Goal: Task Accomplishment & Management: Manage account settings

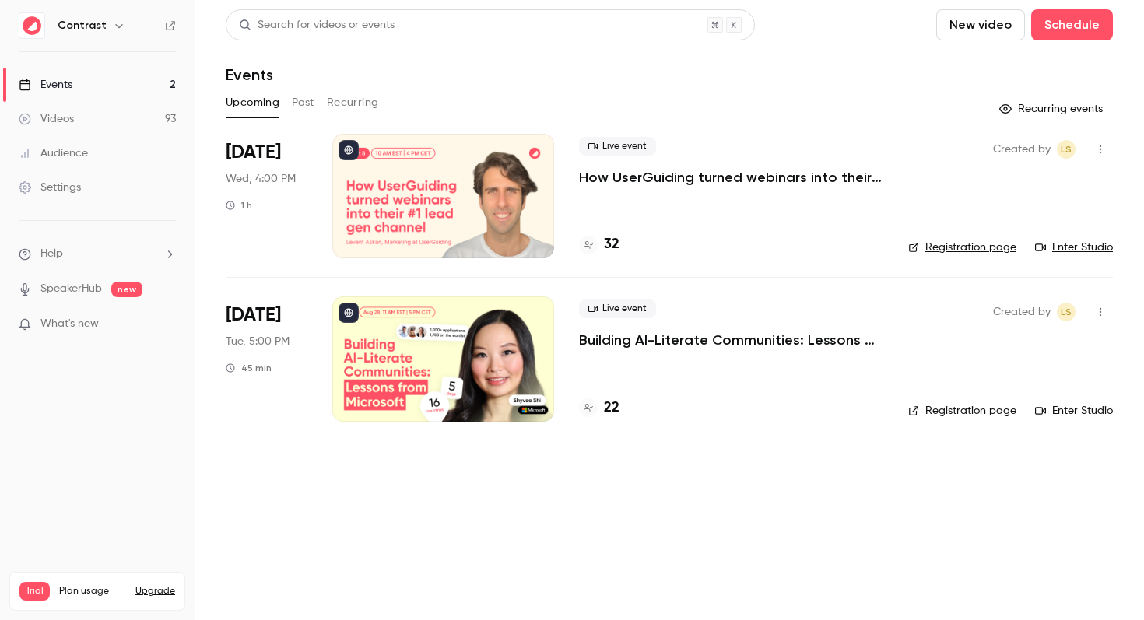
click at [164, 585] on button "Upgrade" at bounding box center [155, 591] width 40 height 12
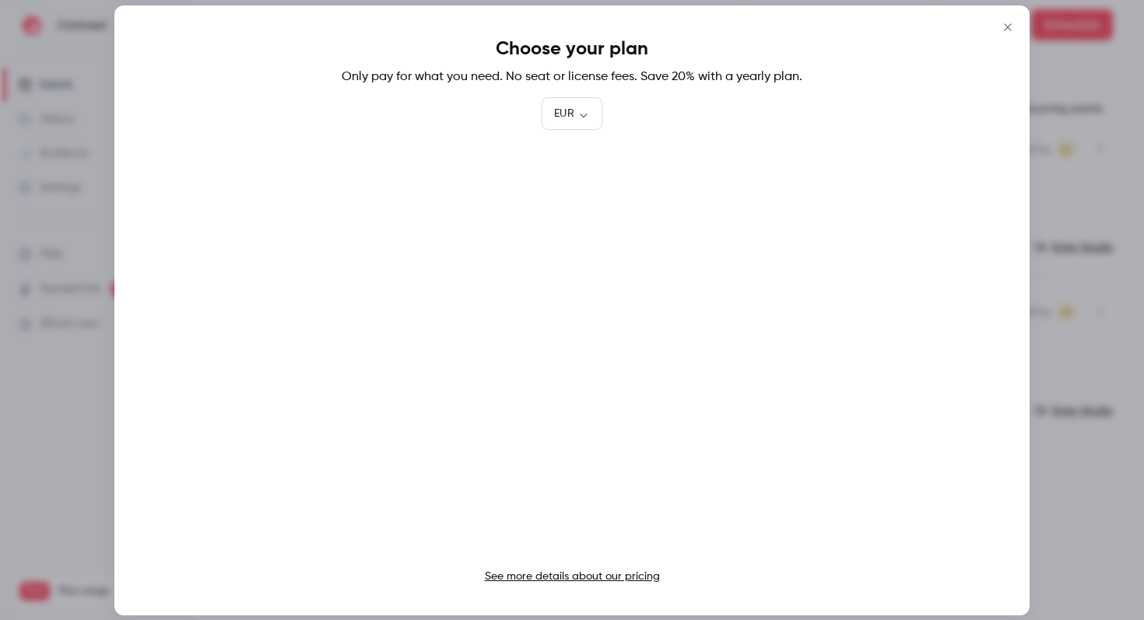
click at [1005, 23] on icon "Close" at bounding box center [1008, 27] width 19 height 12
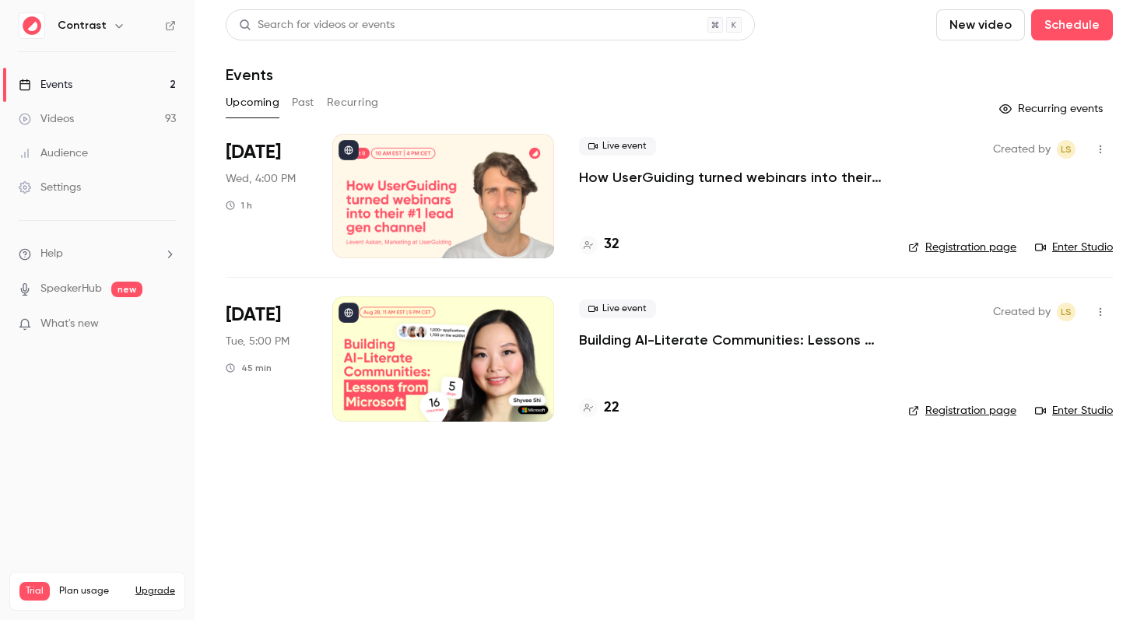
click at [117, 19] on button "button" at bounding box center [119, 25] width 19 height 19
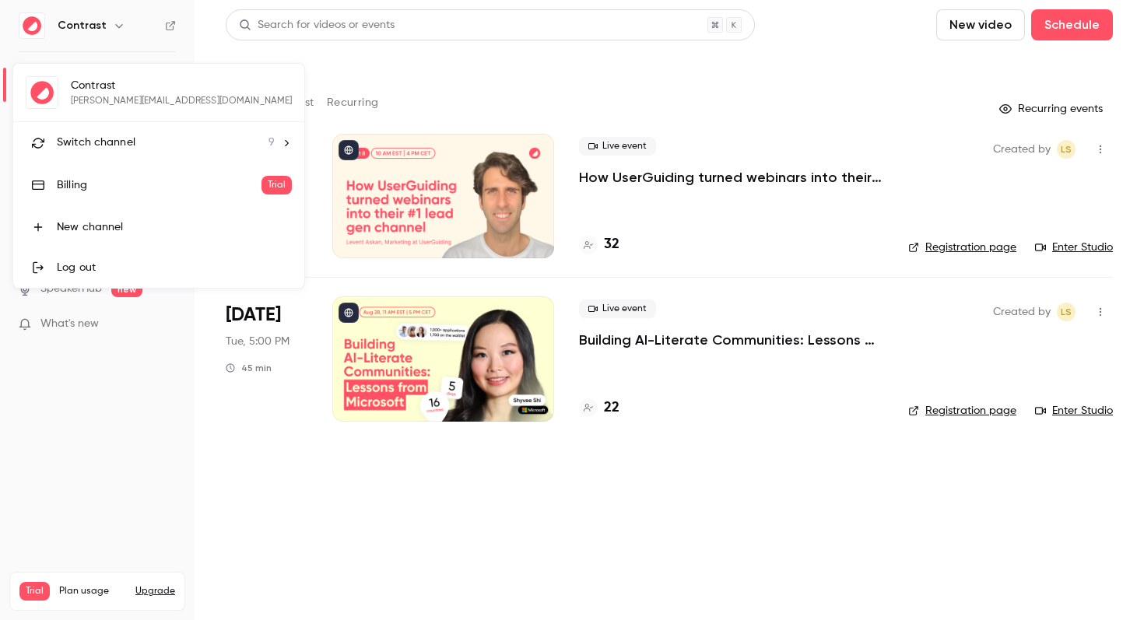
click at [177, 133] on li "Switch channel 9" at bounding box center [158, 142] width 291 height 41
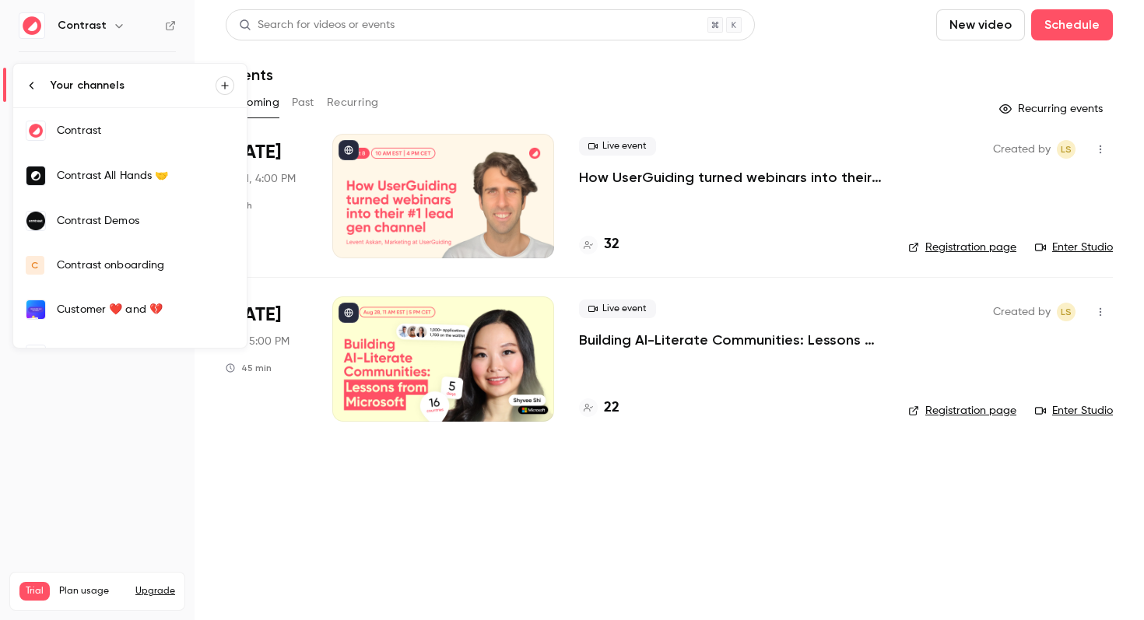
click at [26, 84] on icon at bounding box center [32, 85] width 12 height 12
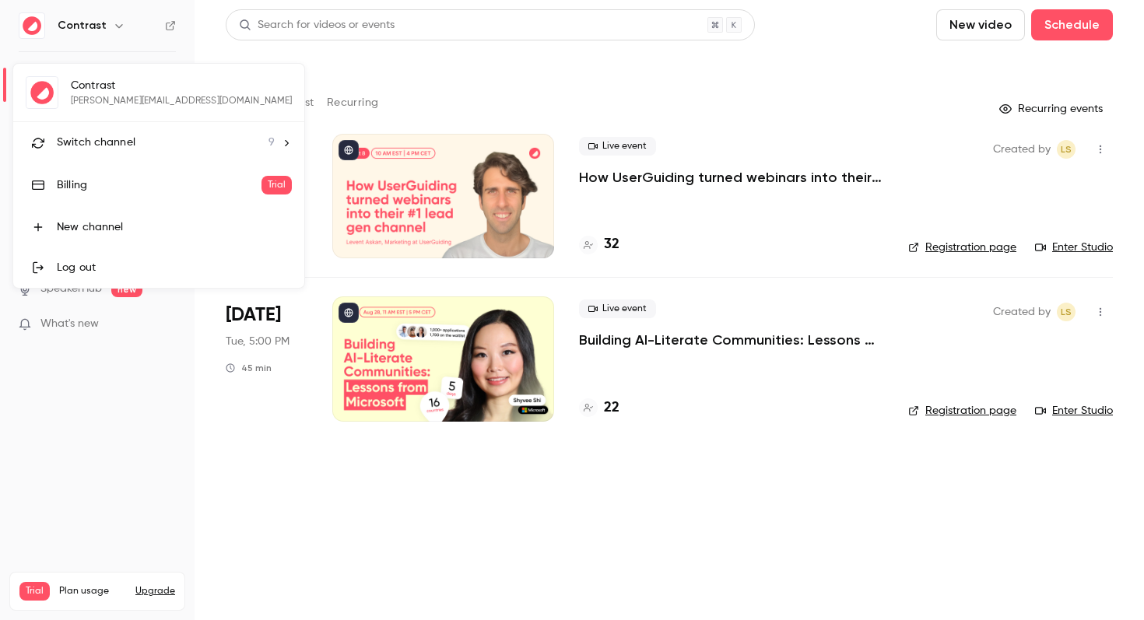
click at [84, 176] on link "Billing Trial" at bounding box center [158, 185] width 291 height 44
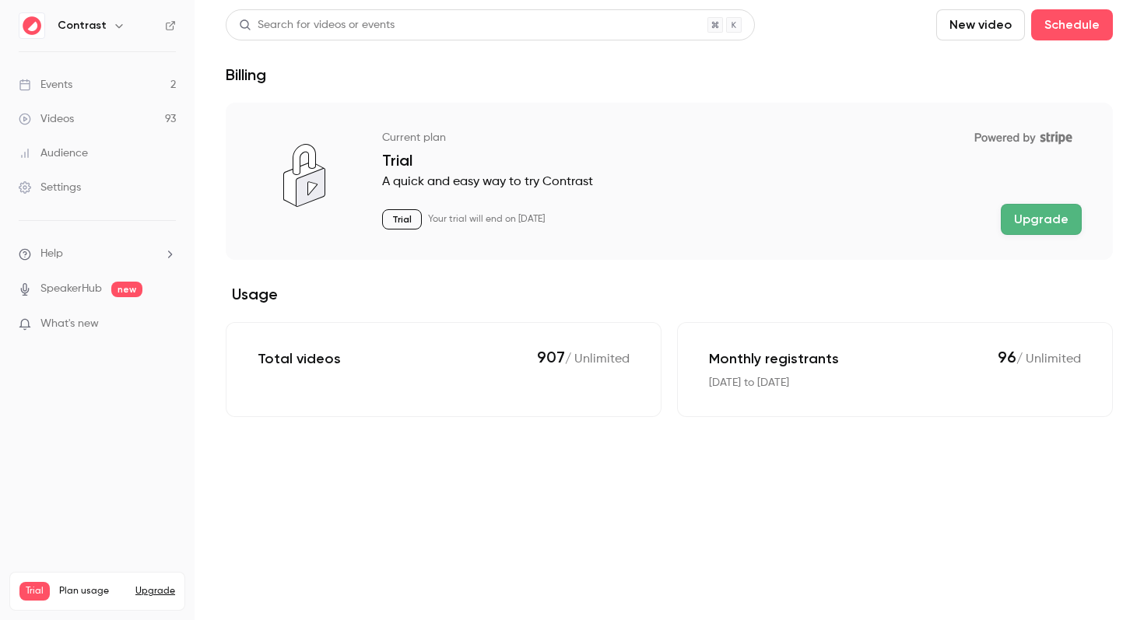
drag, startPoint x: 713, startPoint y: 356, endPoint x: 771, endPoint y: 391, distance: 67.4
click at [771, 391] on div "Monthly registrants 96 / Unlimited [DATE] to [DATE]" at bounding box center [895, 369] width 436 height 95
click at [742, 391] on div "Monthly registrants 96 / Unlimited [DATE] to [DATE]" at bounding box center [895, 369] width 436 height 95
drag, startPoint x: 718, startPoint y: 381, endPoint x: 822, endPoint y: 384, distance: 104.3
click at [789, 384] on p "[DATE] to [DATE]" at bounding box center [749, 383] width 80 height 16
